Goal: Task Accomplishment & Management: Complete application form

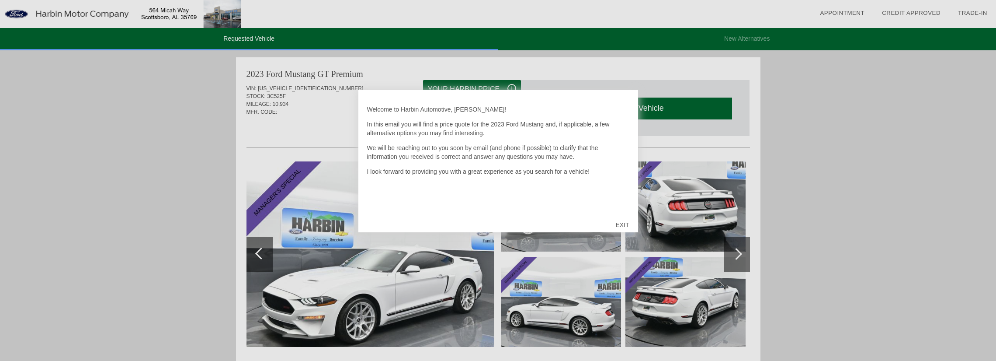
scroll to position [131, 0]
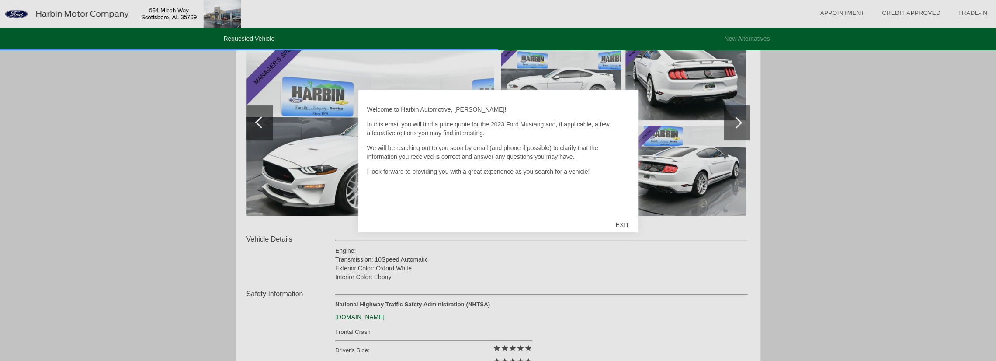
click at [624, 224] on div "EXIT" at bounding box center [622, 225] width 31 height 26
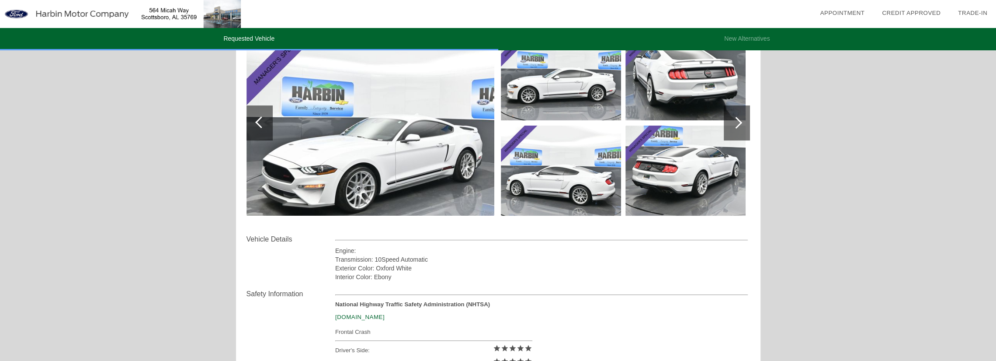
click at [391, 133] on img at bounding box center [370, 122] width 248 height 185
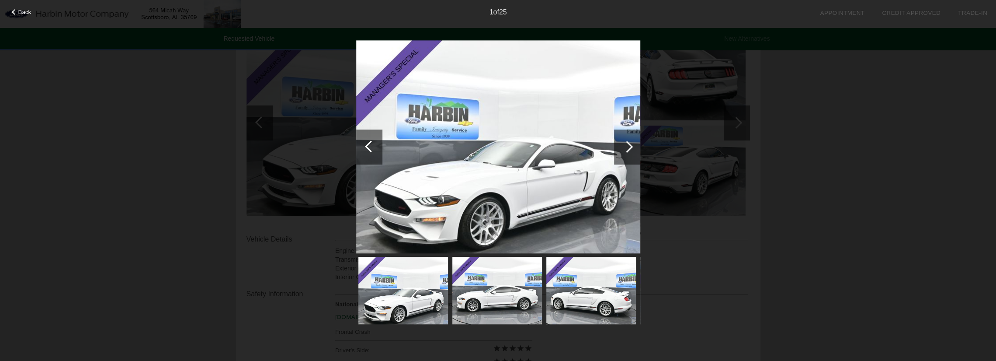
click at [448, 209] on img at bounding box center [498, 146] width 284 height 213
click at [625, 145] on div at bounding box center [627, 147] width 12 height 12
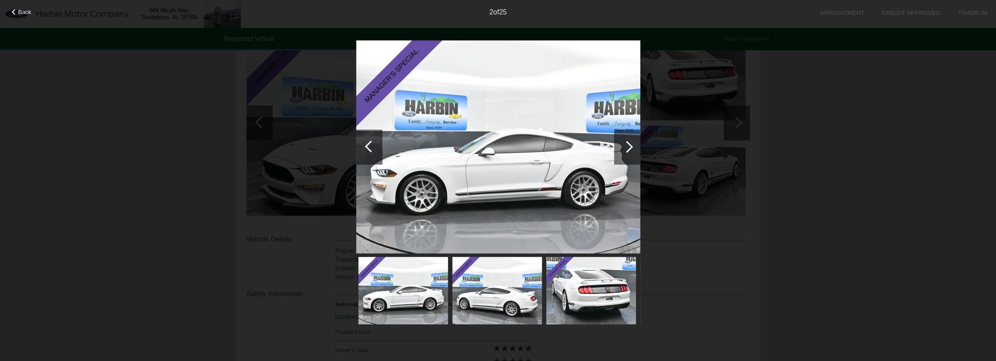
click at [625, 145] on div at bounding box center [627, 147] width 12 height 12
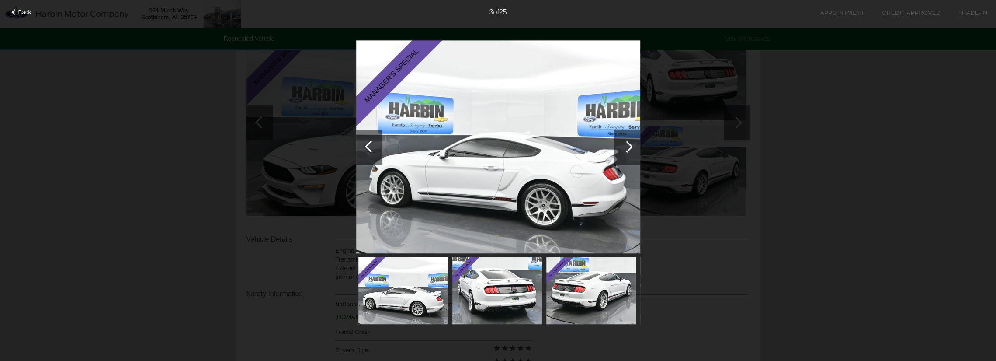
click at [625, 145] on div at bounding box center [627, 147] width 12 height 12
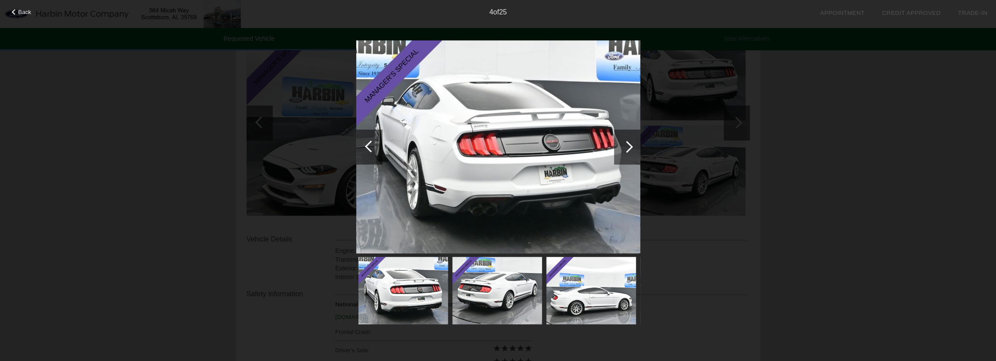
click at [625, 145] on div at bounding box center [627, 147] width 12 height 12
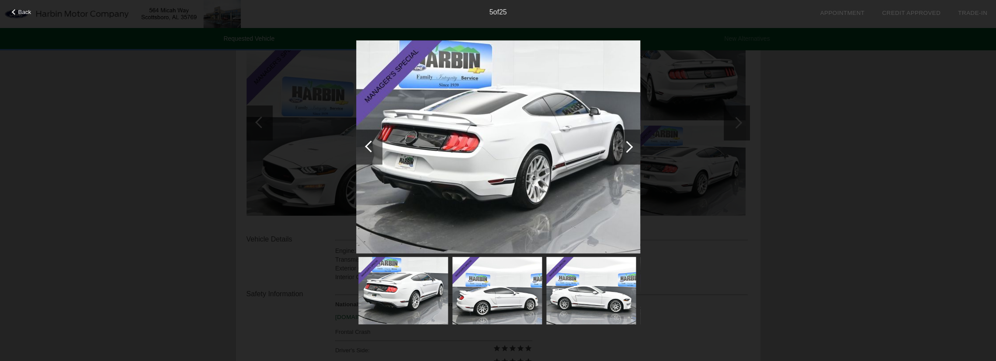
click at [625, 145] on div at bounding box center [627, 147] width 12 height 12
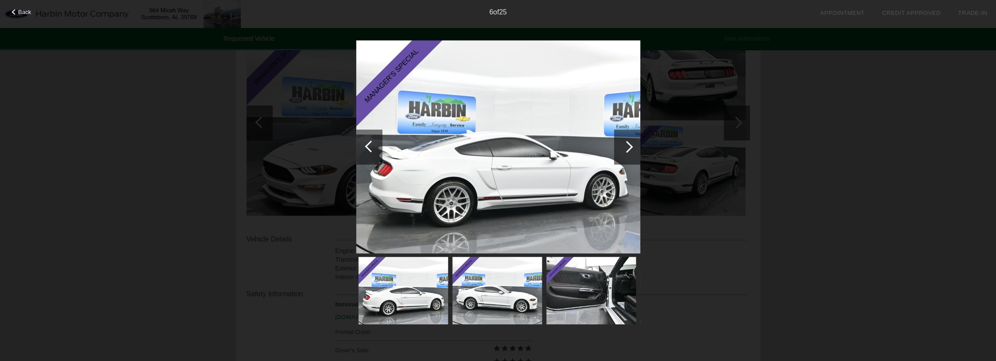
click at [625, 145] on div at bounding box center [627, 147] width 12 height 12
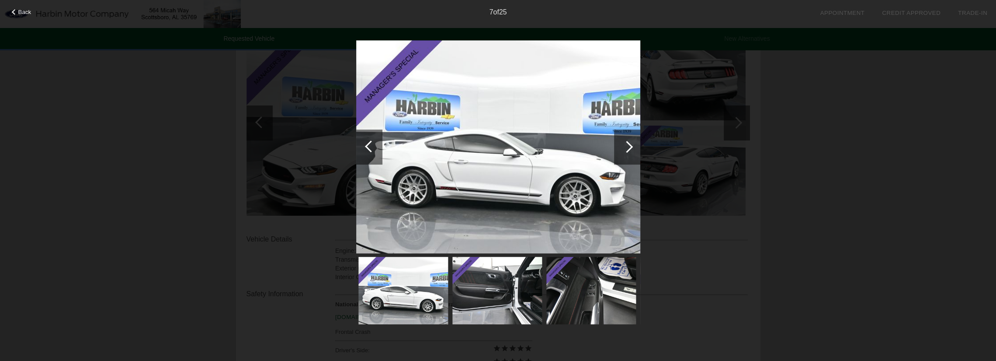
click at [625, 145] on div at bounding box center [627, 147] width 12 height 12
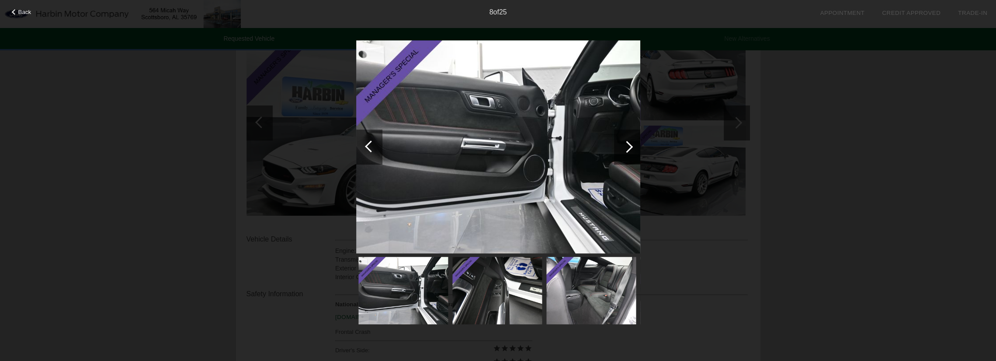
click at [625, 145] on div at bounding box center [627, 147] width 12 height 12
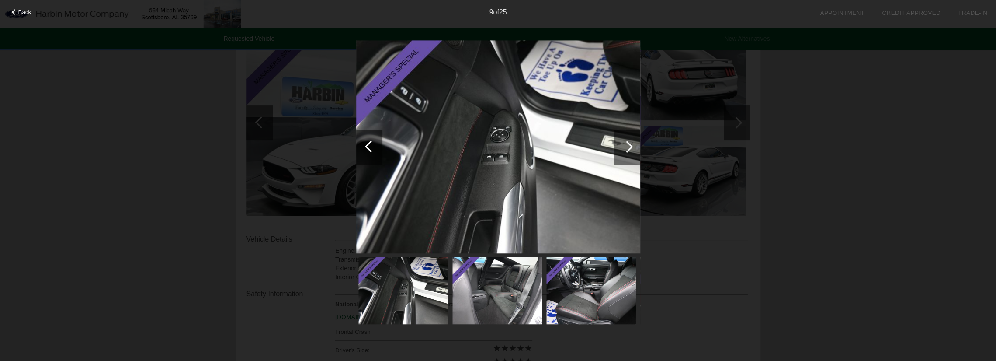
click at [625, 145] on div at bounding box center [627, 147] width 12 height 12
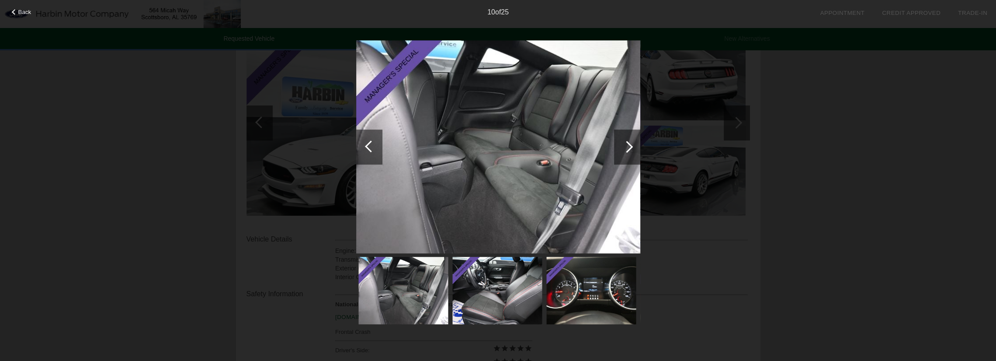
click at [625, 145] on div at bounding box center [627, 147] width 12 height 12
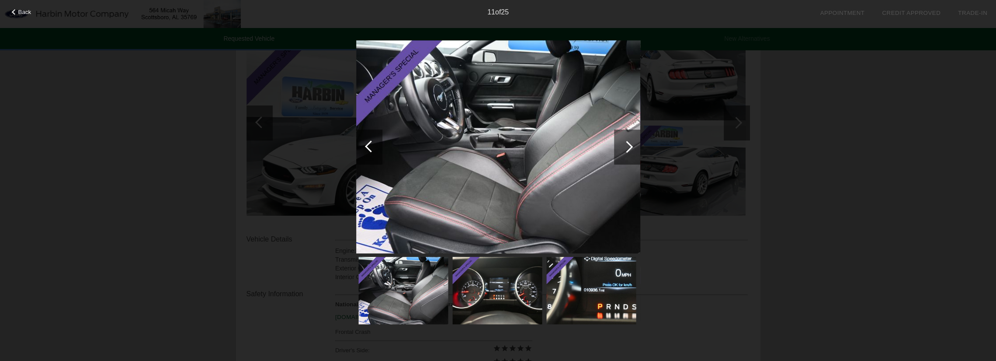
click at [625, 145] on div at bounding box center [627, 147] width 12 height 12
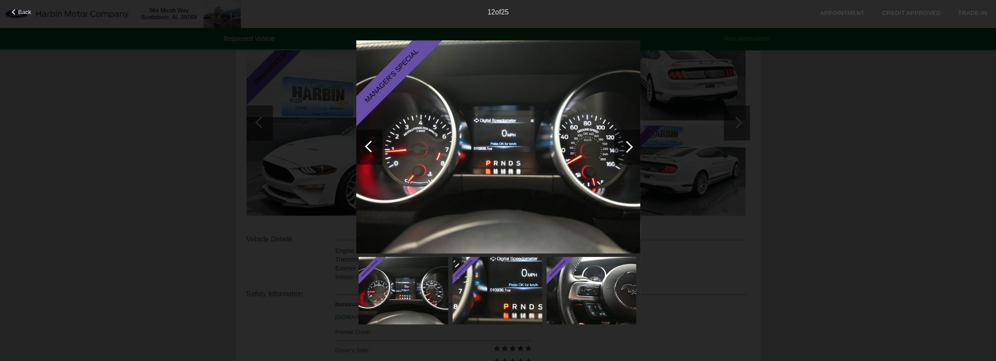
click at [625, 145] on div at bounding box center [627, 147] width 12 height 12
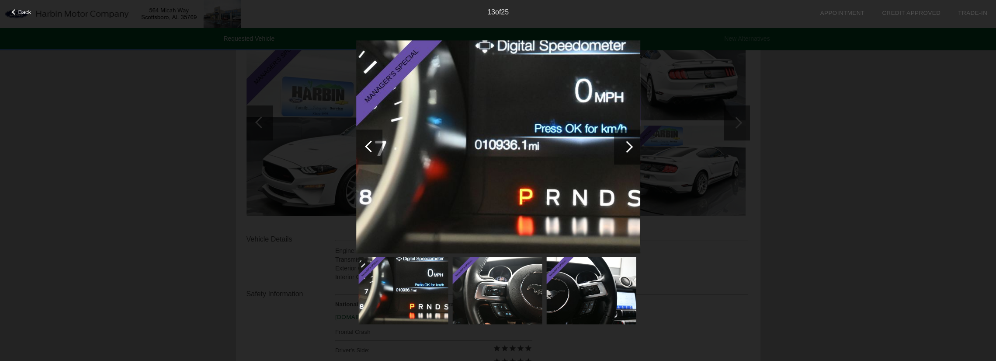
click at [625, 145] on div at bounding box center [627, 147] width 12 height 12
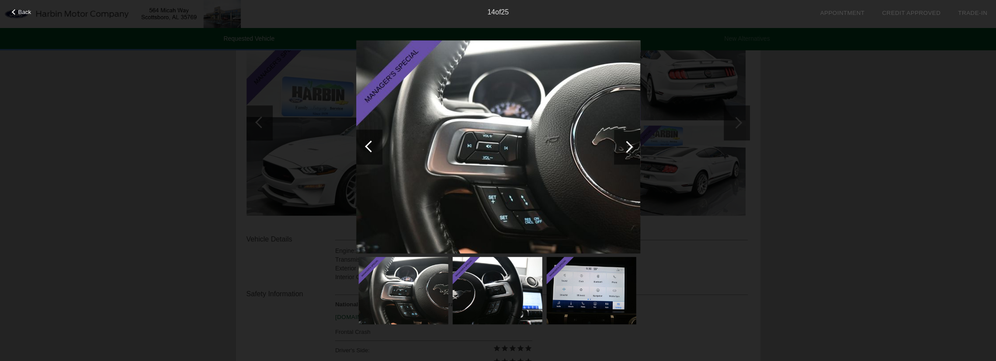
click at [625, 145] on div at bounding box center [627, 147] width 12 height 12
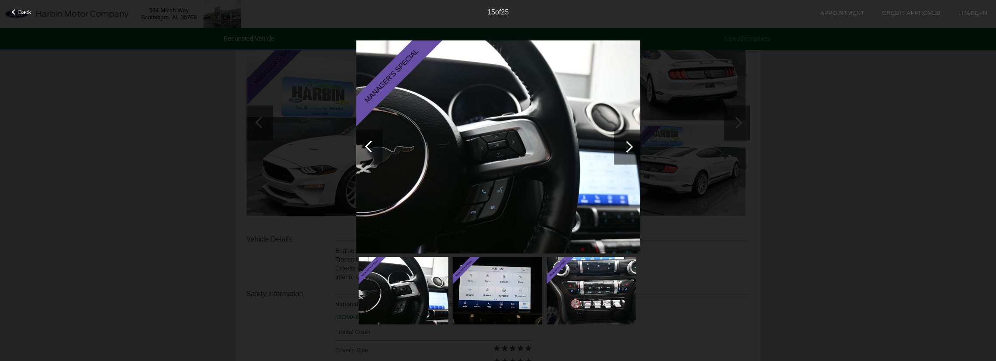
click at [625, 145] on div at bounding box center [627, 147] width 12 height 12
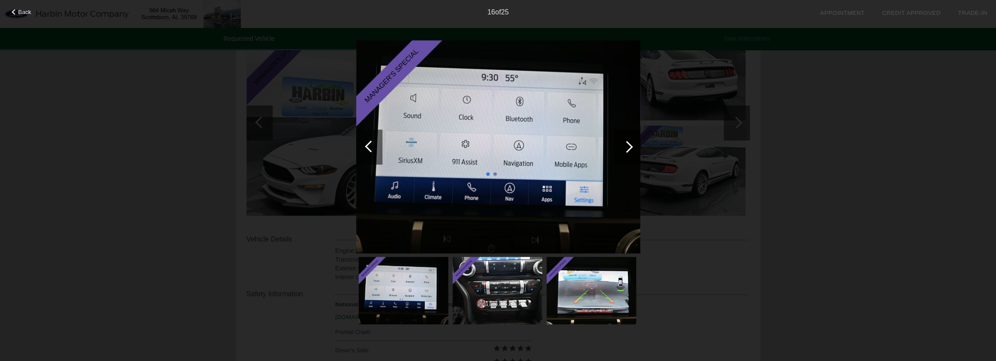
click at [625, 145] on div at bounding box center [627, 147] width 12 height 12
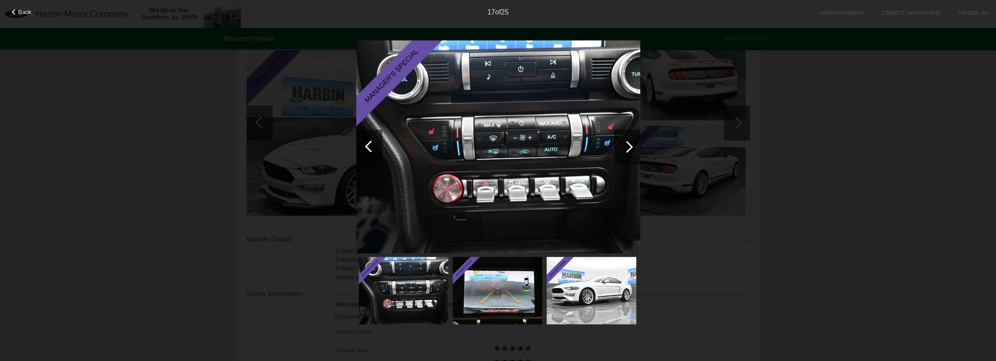
click at [625, 145] on div at bounding box center [627, 147] width 12 height 12
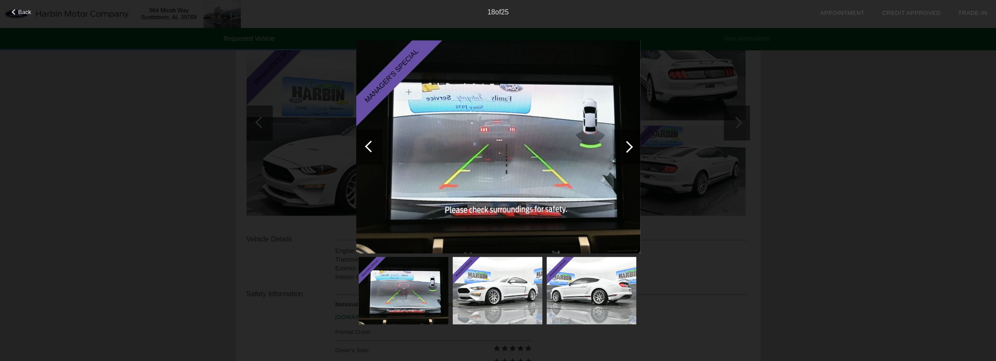
click at [625, 145] on div at bounding box center [627, 147] width 12 height 12
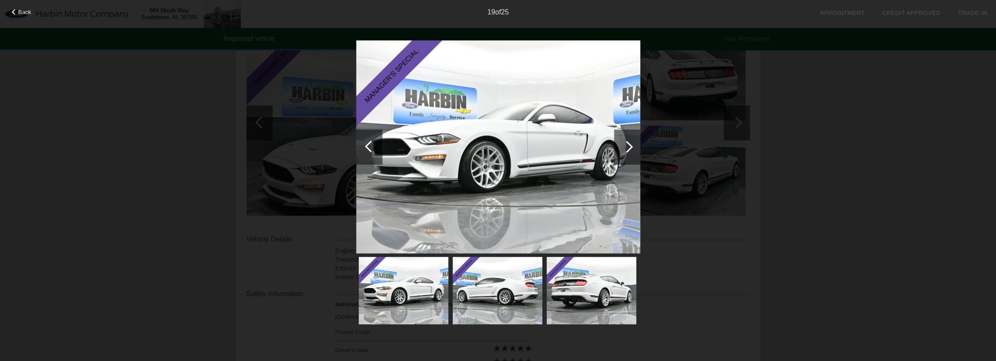
click at [625, 145] on div at bounding box center [627, 147] width 12 height 12
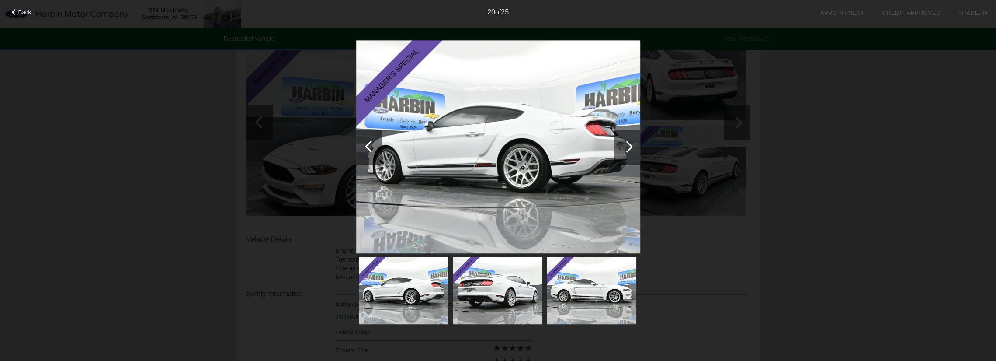
click at [625, 145] on div at bounding box center [627, 147] width 12 height 12
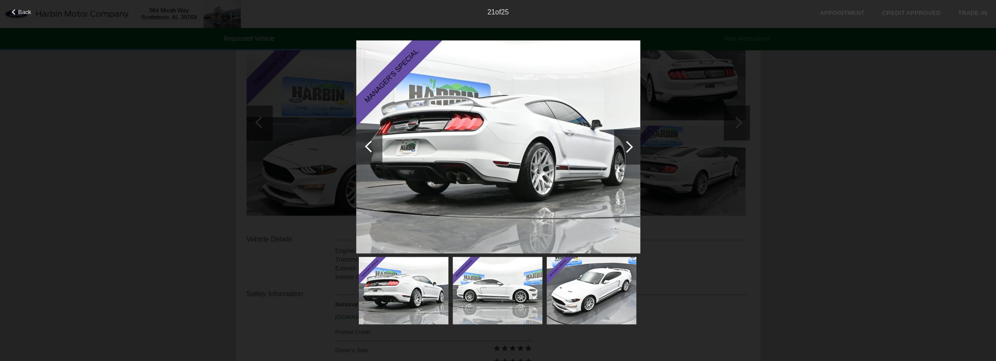
click at [625, 145] on div at bounding box center [627, 147] width 12 height 12
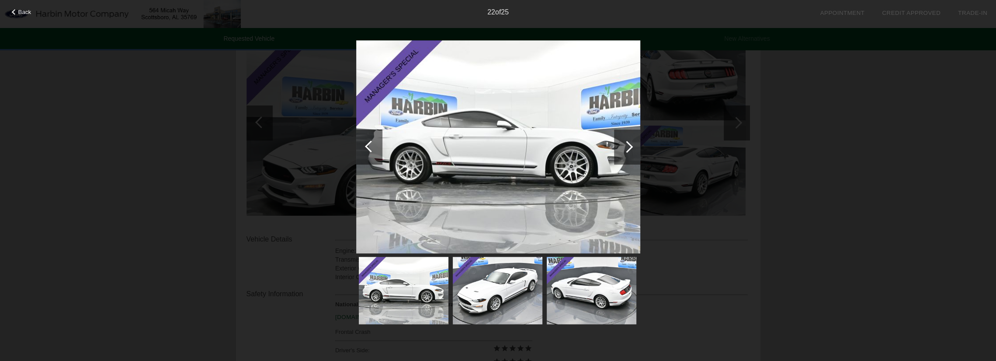
click at [625, 145] on div at bounding box center [627, 147] width 12 height 12
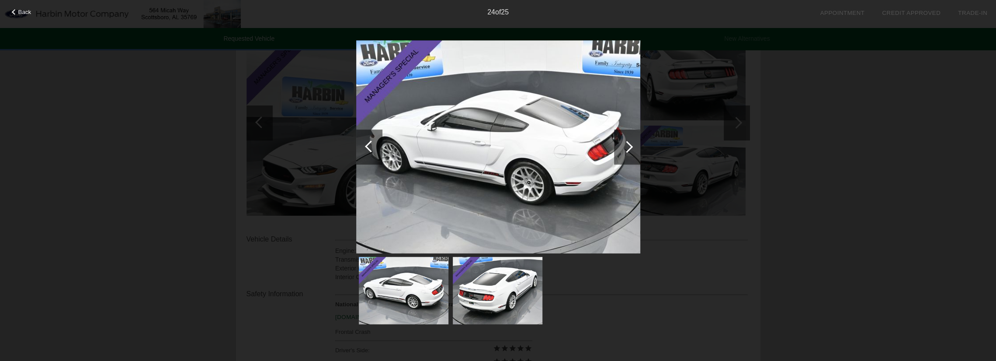
click at [625, 145] on div at bounding box center [627, 147] width 12 height 12
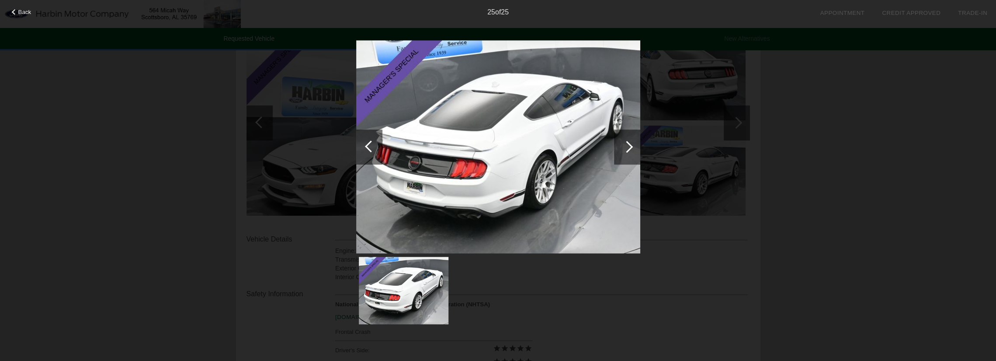
click at [625, 145] on div at bounding box center [627, 147] width 12 height 12
click at [71, 76] on div "Back 25 of 25" at bounding box center [498, 180] width 996 height 361
